Goal: Obtain resource: Download file/media

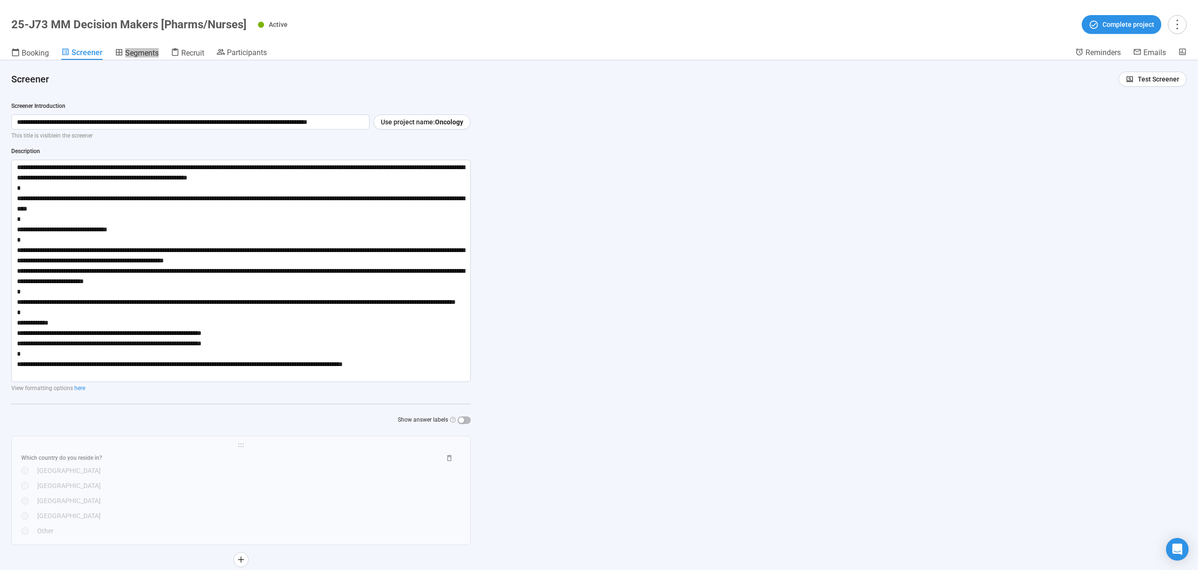
scroll to position [3274, 0]
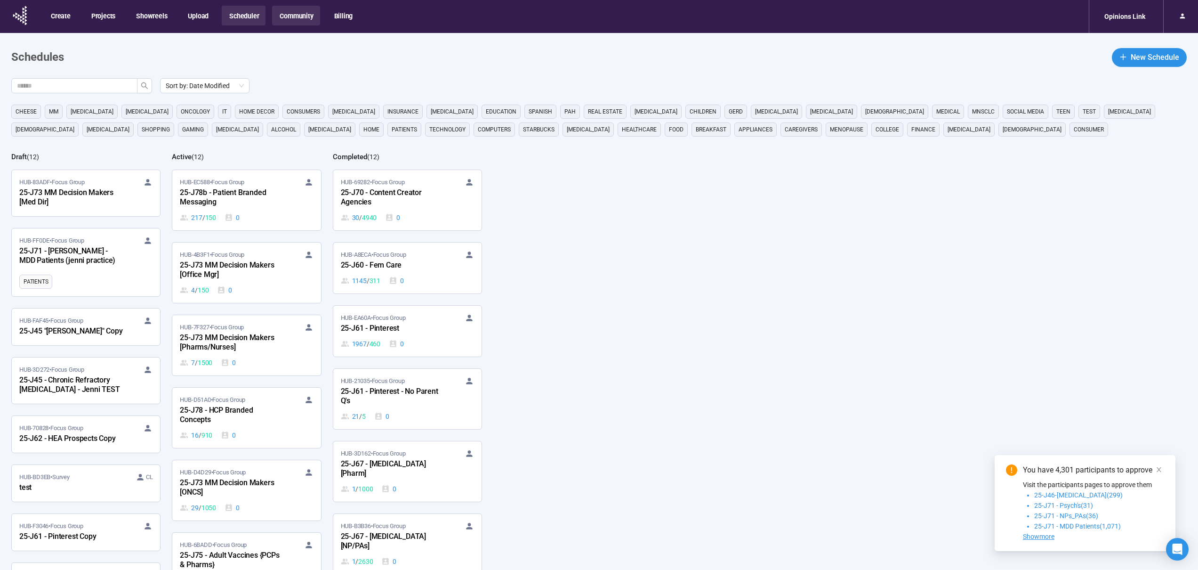
click at [299, 14] on button "Community" at bounding box center [296, 16] width 48 height 20
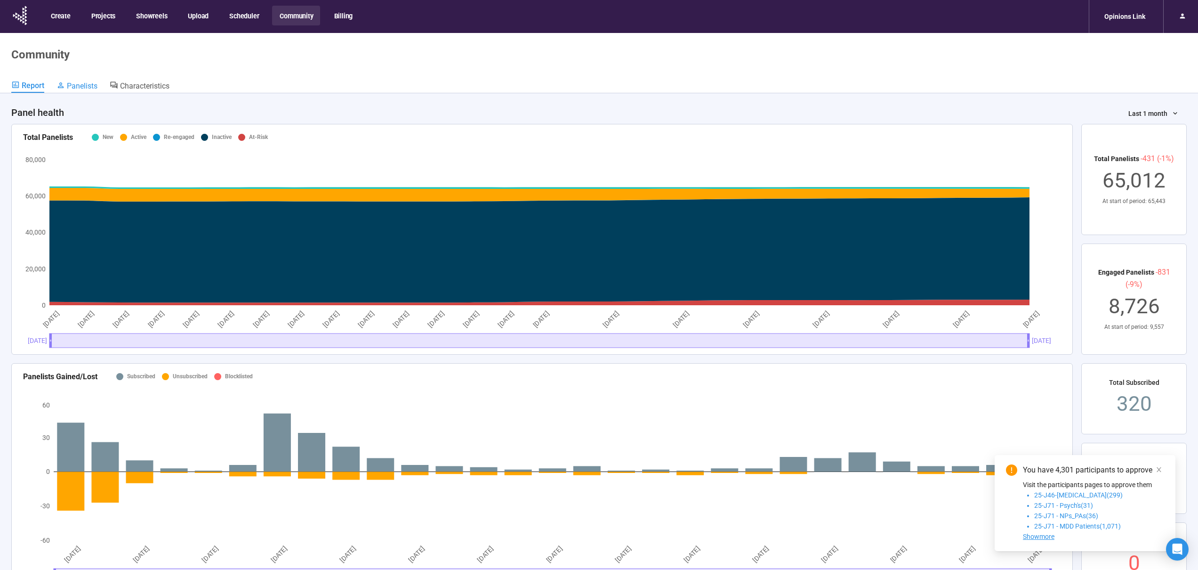
click at [78, 87] on span "Panelists" at bounding box center [82, 85] width 31 height 9
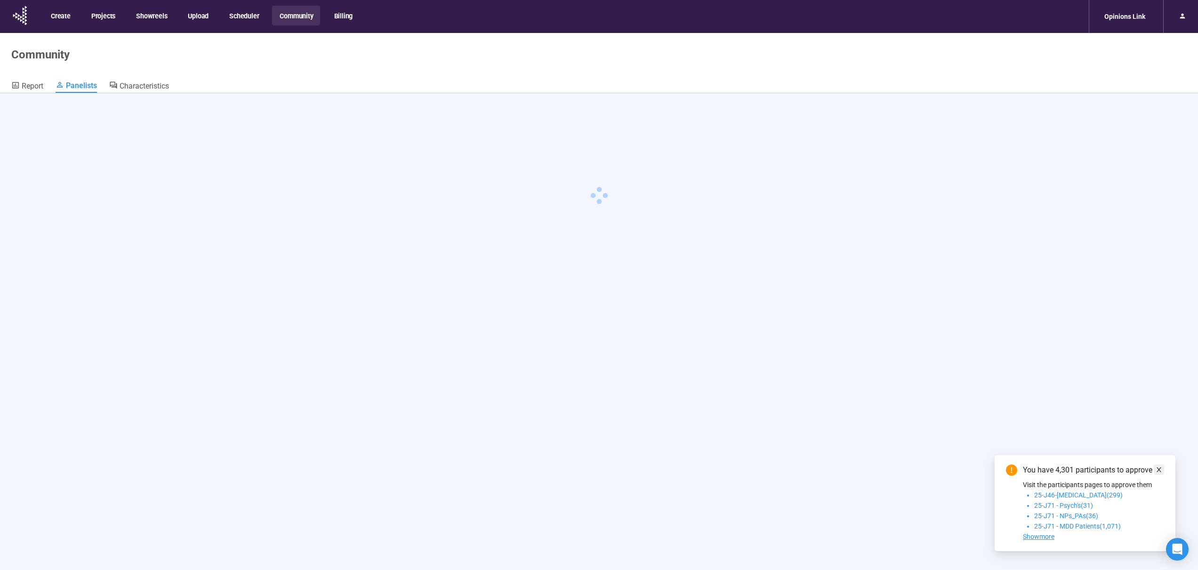
click at [1157, 469] on icon "close" at bounding box center [1159, 469] width 7 height 7
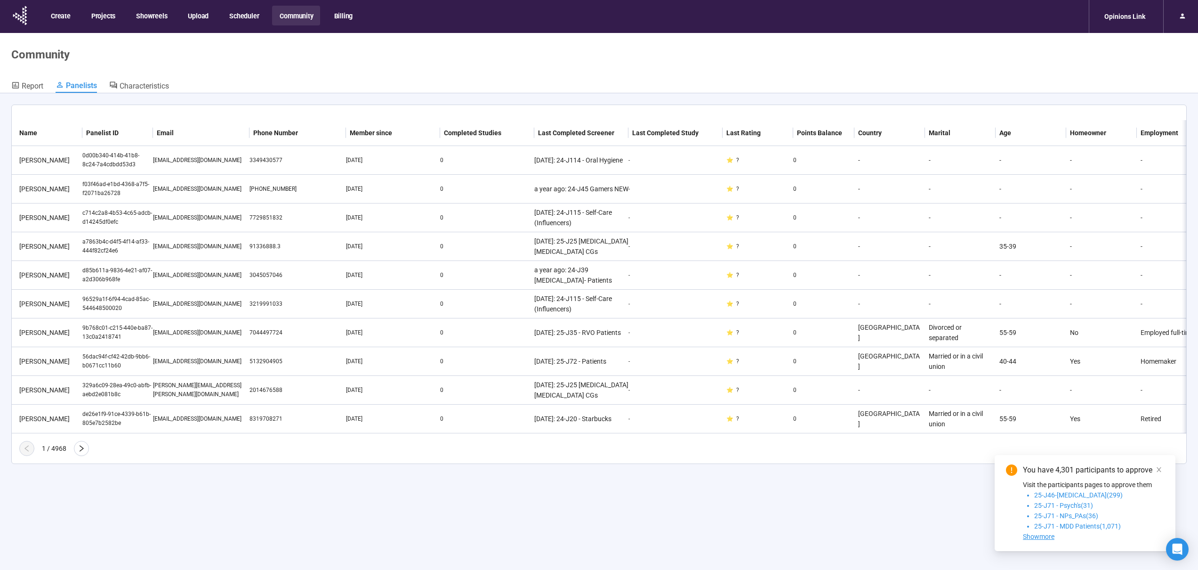
click at [1158, 470] on icon "close" at bounding box center [1159, 469] width 5 height 5
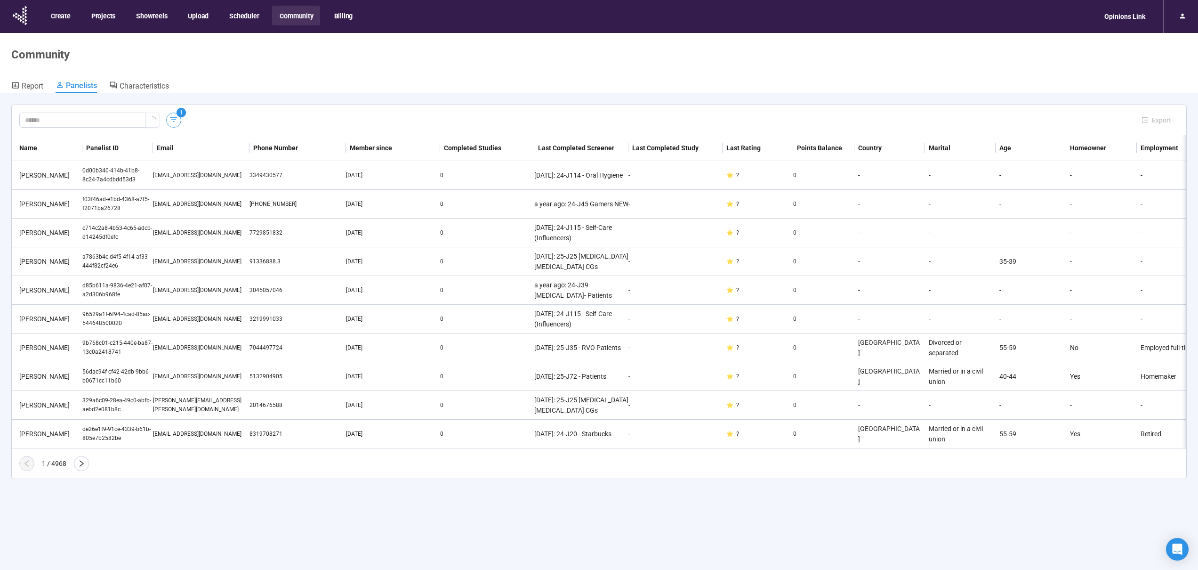
click at [176, 122] on icon "button" at bounding box center [173, 119] width 9 height 9
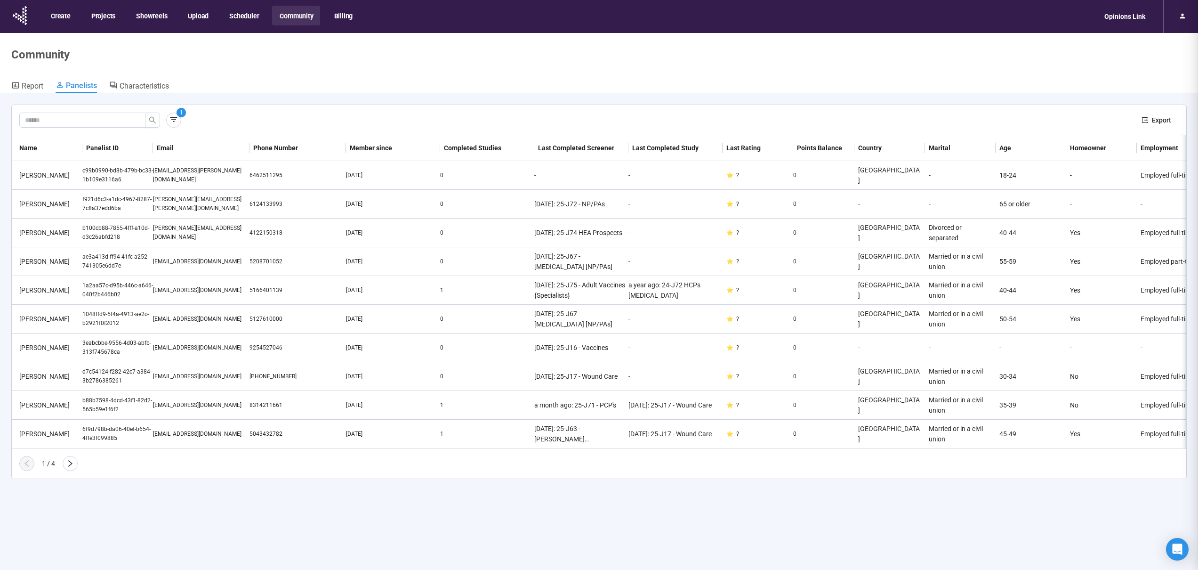
click at [175, 120] on icon "button" at bounding box center [173, 119] width 9 height 9
drag, startPoint x: 177, startPoint y: 121, endPoint x: 227, endPoint y: 121, distance: 50.4
click at [177, 121] on icon "button" at bounding box center [173, 119] width 9 height 9
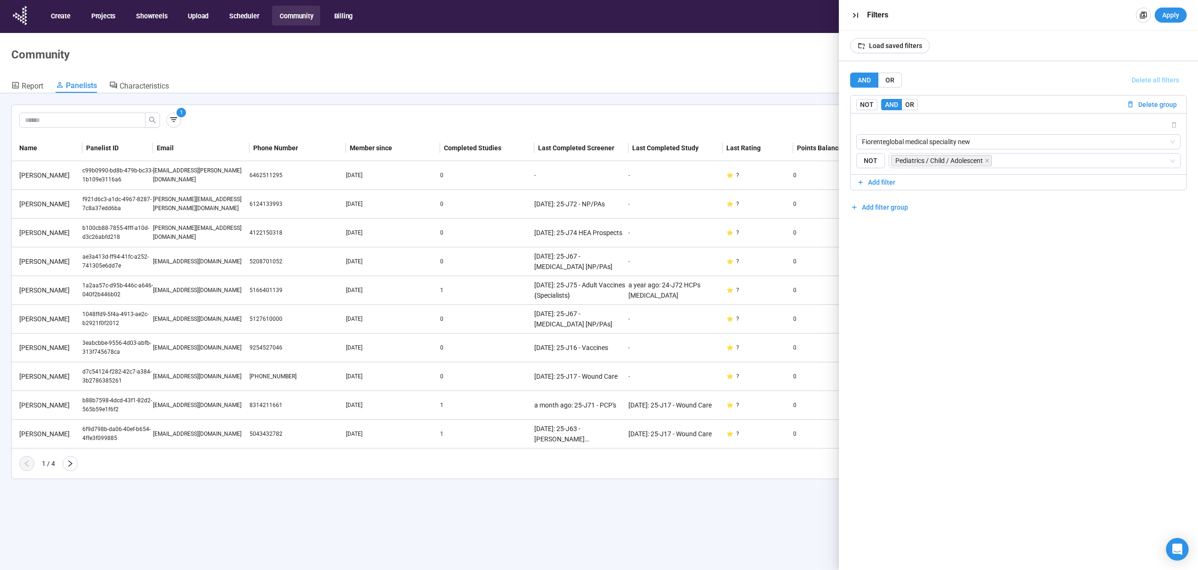
click at [1155, 78] on span "Delete all filters" at bounding box center [1156, 80] width 48 height 10
click at [870, 111] on span "Add filter group" at bounding box center [885, 112] width 46 height 10
click at [895, 49] on span "Load saved filters" at bounding box center [895, 45] width 53 height 10
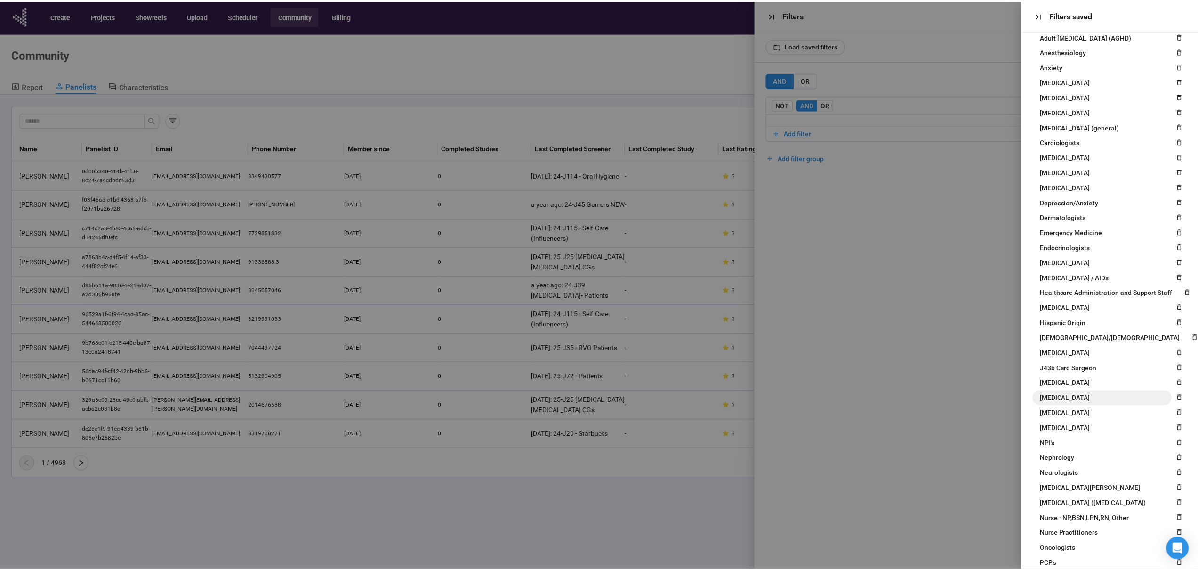
scroll to position [103, 0]
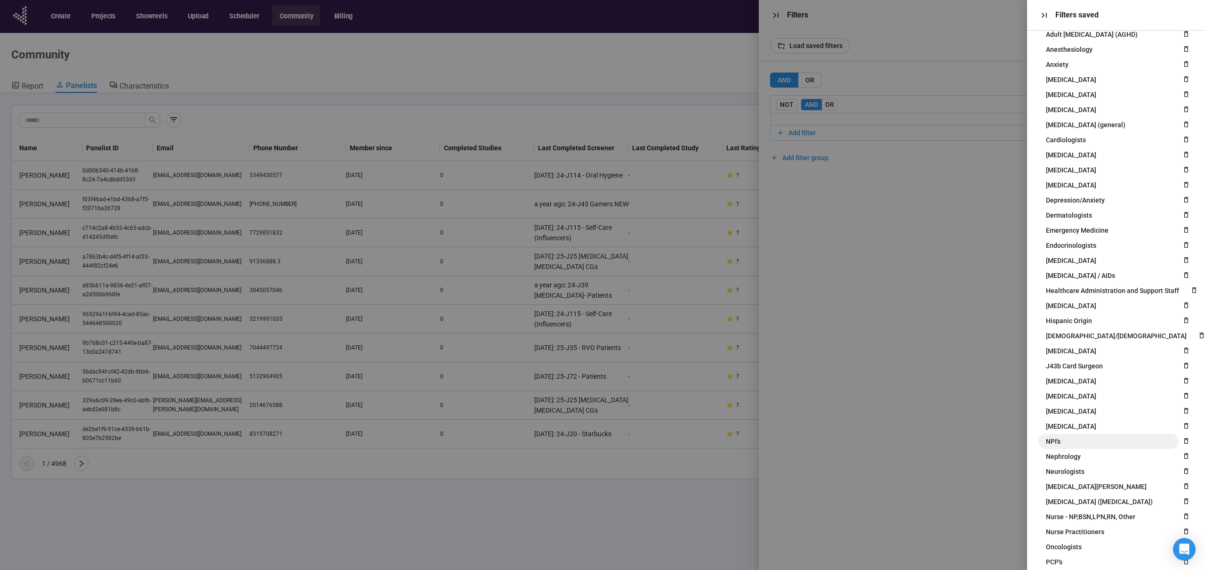
click at [1050, 442] on span "NPI's" at bounding box center [1053, 441] width 15 height 10
click at [870, 307] on div at bounding box center [602, 285] width 1205 height 570
click at [1044, 14] on icon "button" at bounding box center [1045, 15] width 10 height 10
click at [949, 393] on div at bounding box center [602, 285] width 1205 height 570
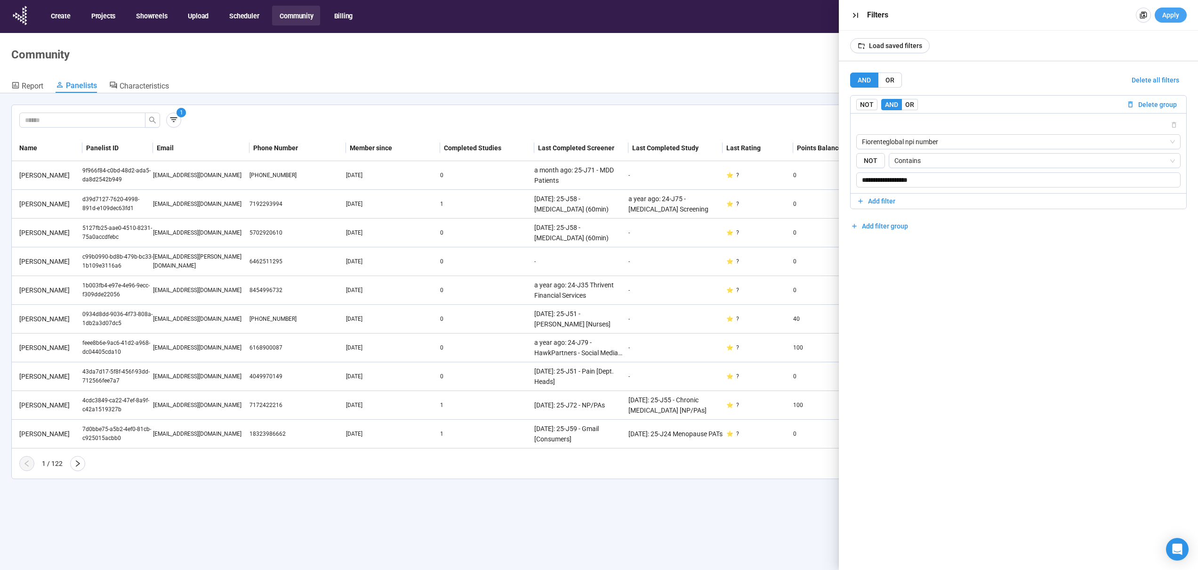
click at [1164, 17] on span "Apply" at bounding box center [1170, 15] width 17 height 10
click at [1168, 16] on span "Apply" at bounding box center [1170, 15] width 17 height 10
click at [853, 14] on icon "button" at bounding box center [856, 15] width 10 height 10
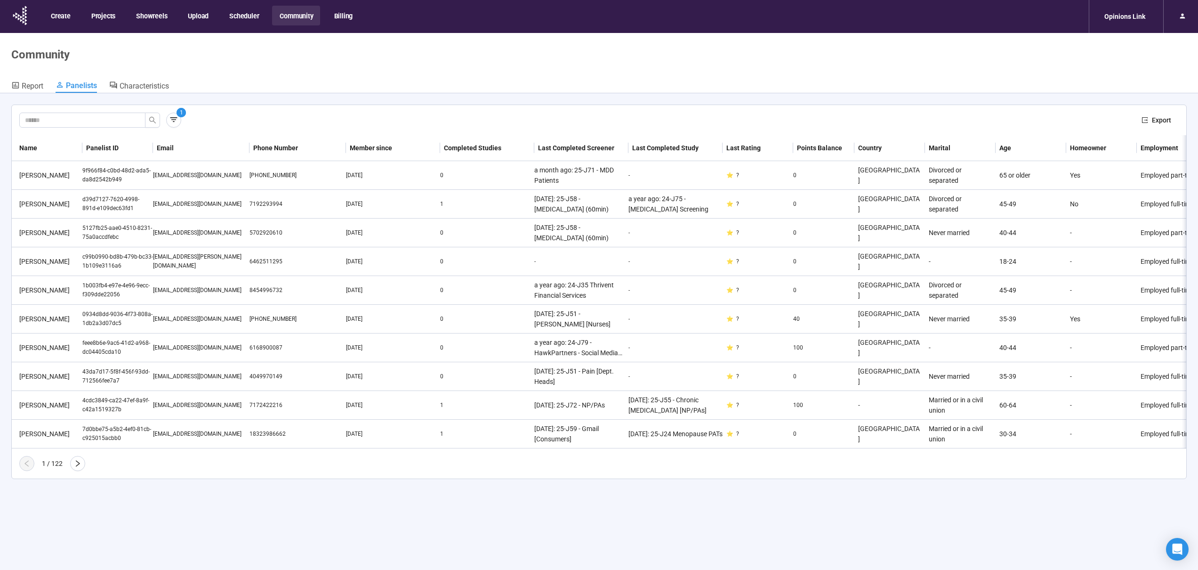
click at [1154, 117] on span "Export" at bounding box center [1161, 120] width 19 height 10
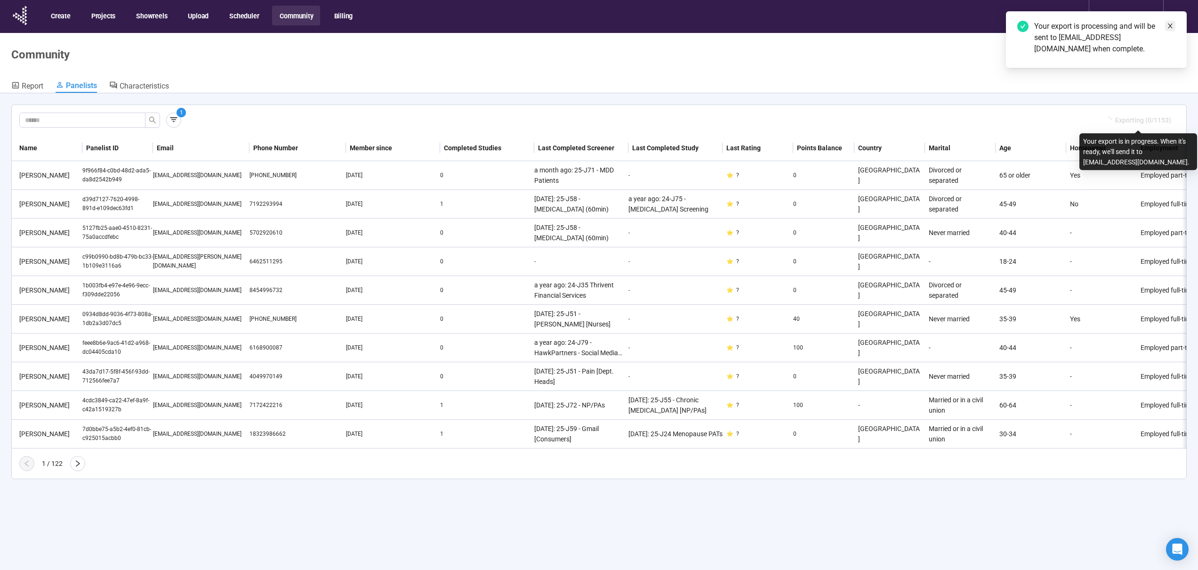
click at [1171, 28] on icon "close" at bounding box center [1170, 26] width 7 height 7
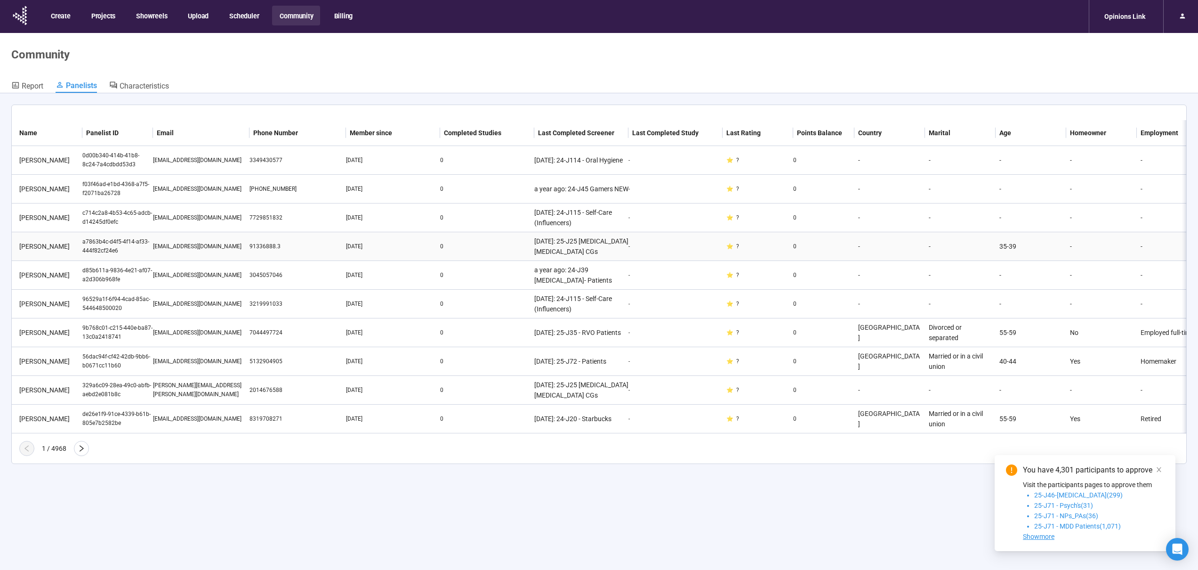
click at [1158, 471] on icon "close" at bounding box center [1159, 469] width 7 height 7
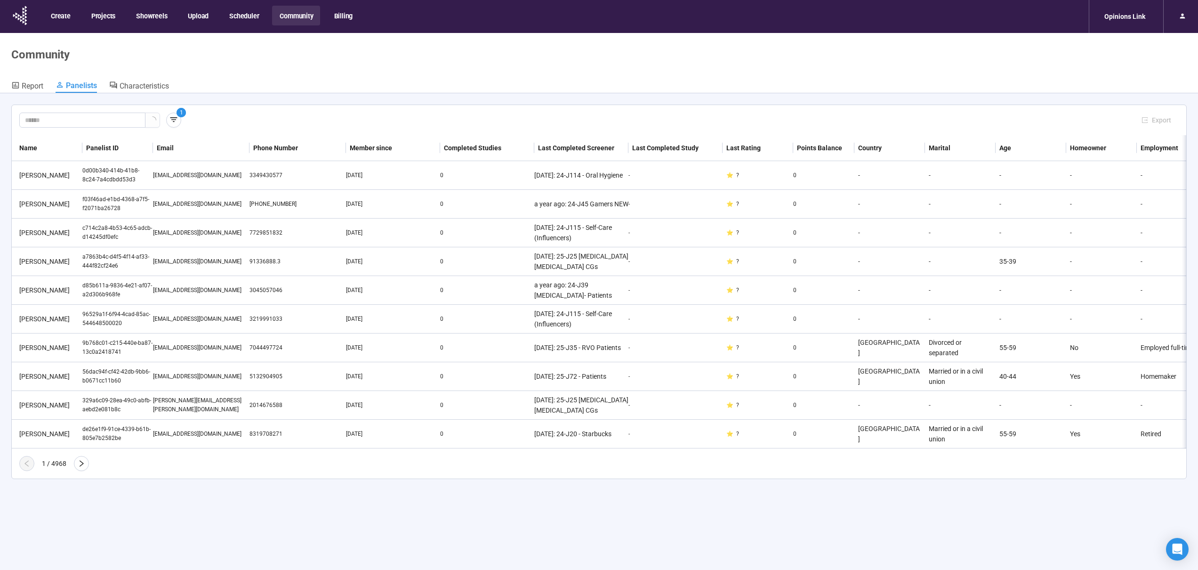
click at [1107, 108] on div "1 Export" at bounding box center [599, 120] width 1175 height 30
